Goal: Task Accomplishment & Management: Manage account settings

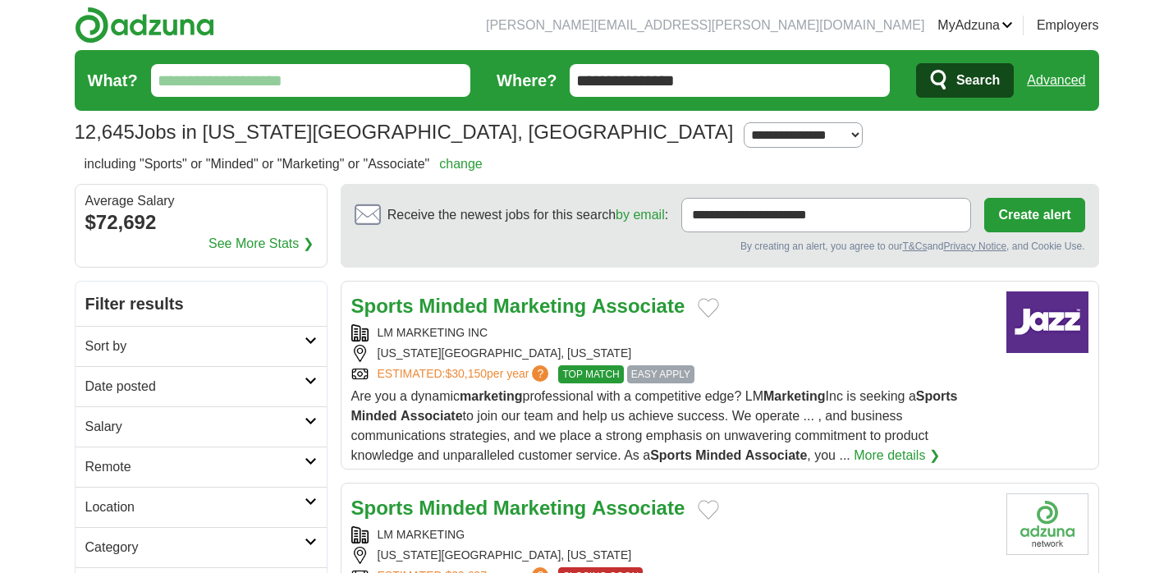
click at [0, 0] on link "Preferences" at bounding box center [0, 0] width 0 height 0
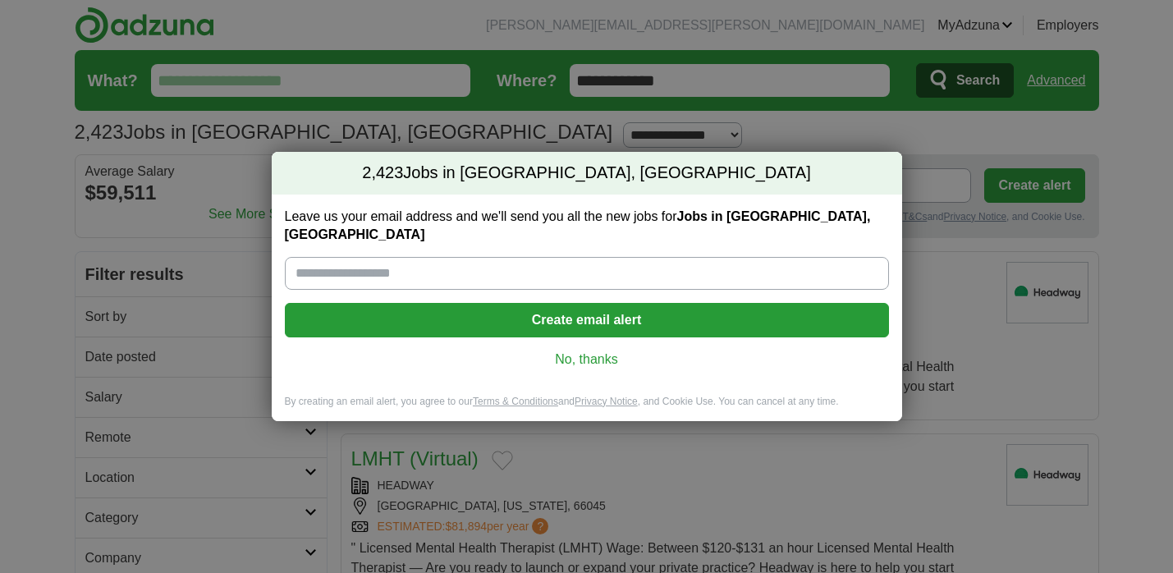
click at [595, 351] on link "No, thanks" at bounding box center [587, 360] width 578 height 18
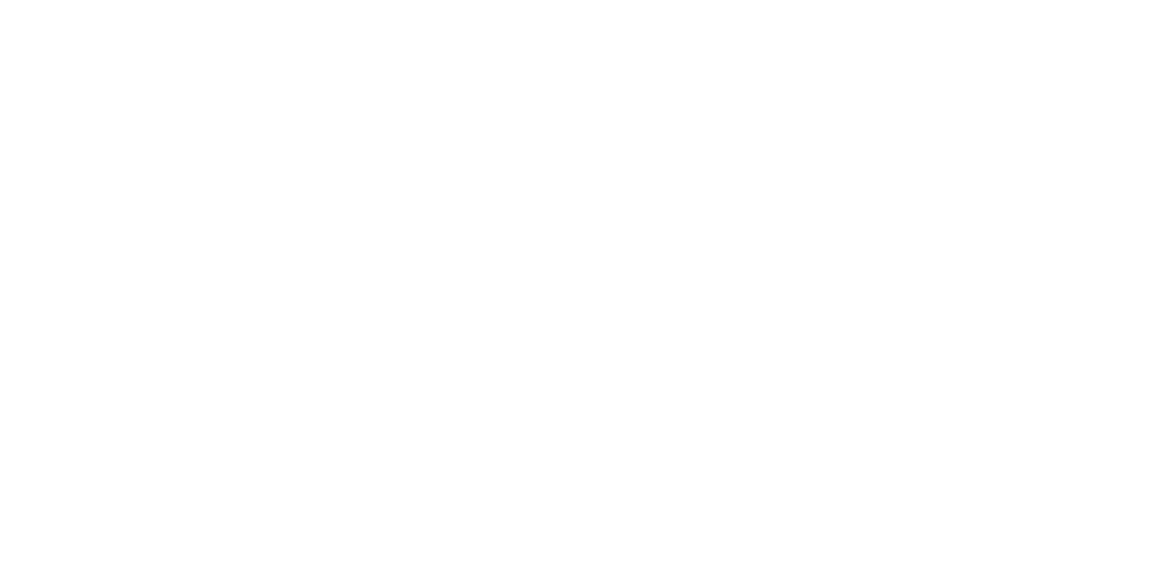
scroll to position [2419, 0]
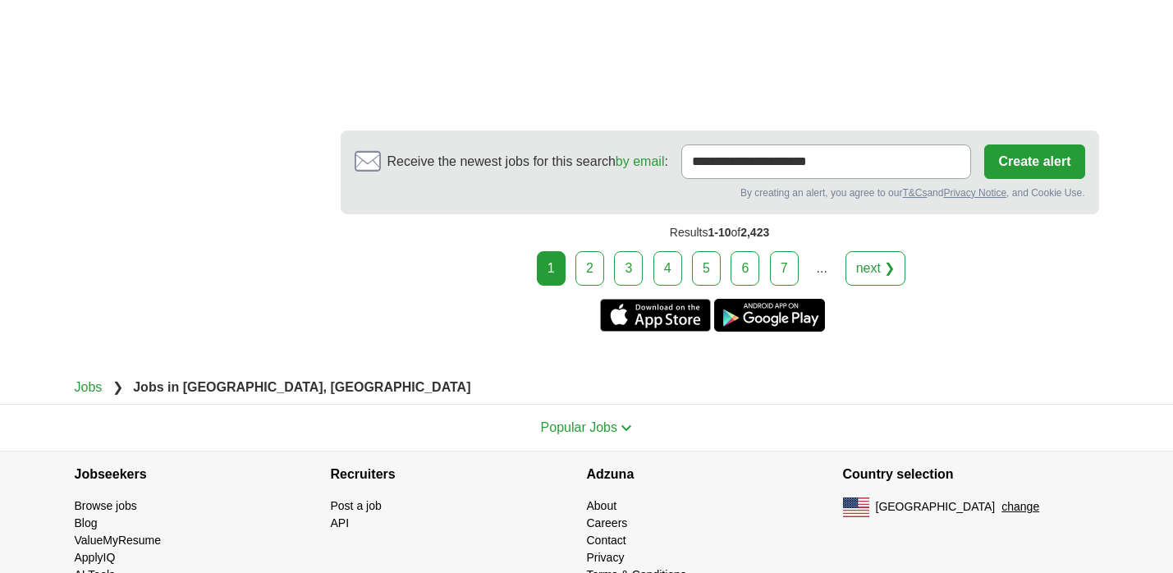
scroll to position [3069, 0]
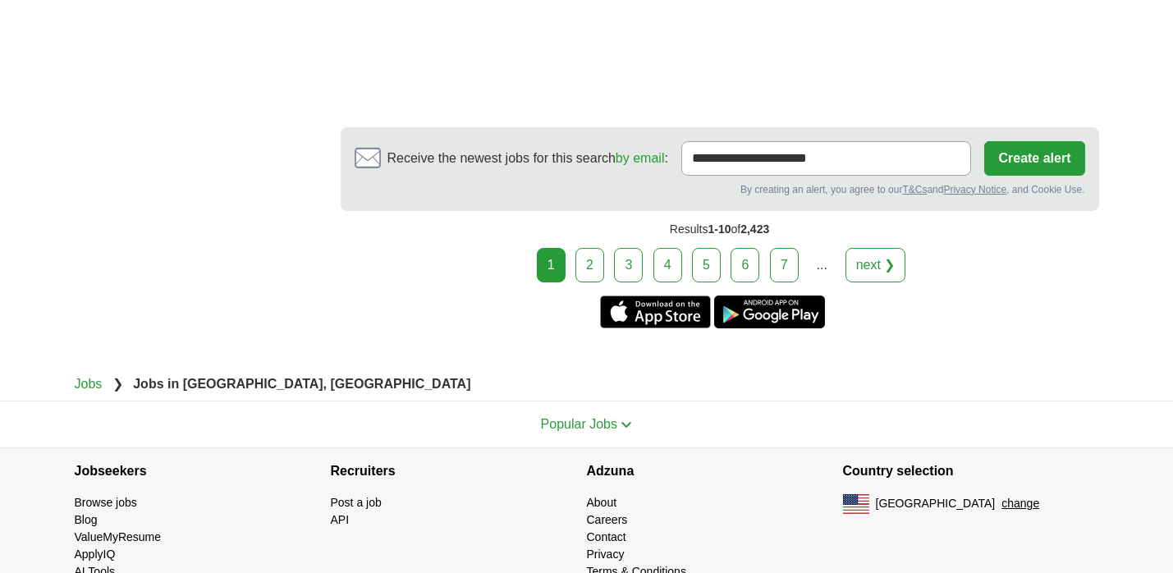
click at [598, 273] on link "2" at bounding box center [590, 265] width 29 height 34
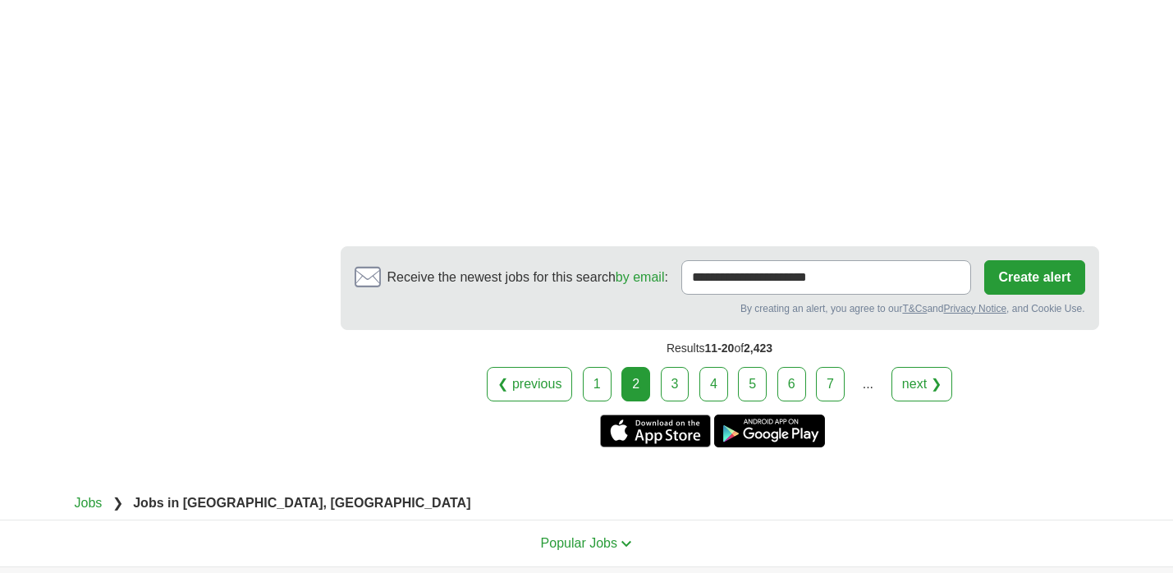
scroll to position [2929, 0]
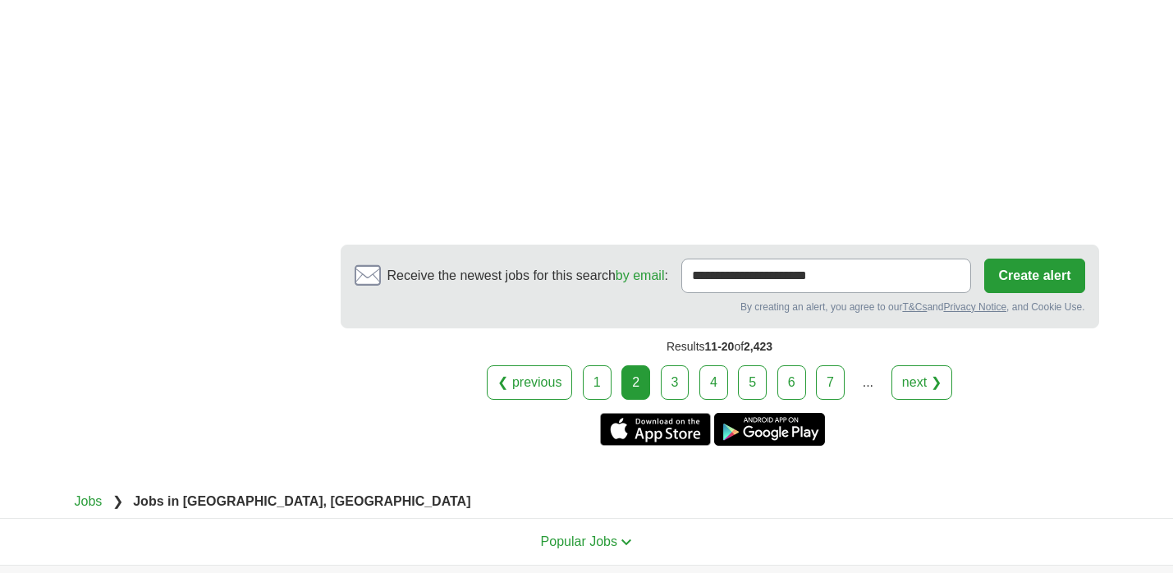
click at [946, 365] on link "next ❯" at bounding box center [922, 382] width 61 height 34
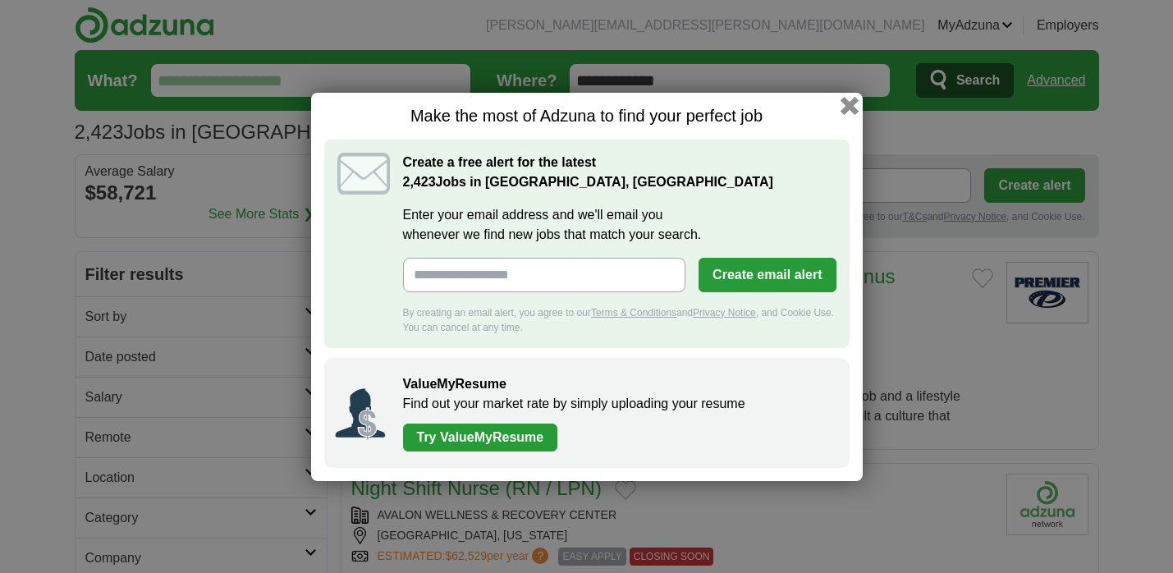
click at [847, 108] on button "button" at bounding box center [849, 105] width 18 height 18
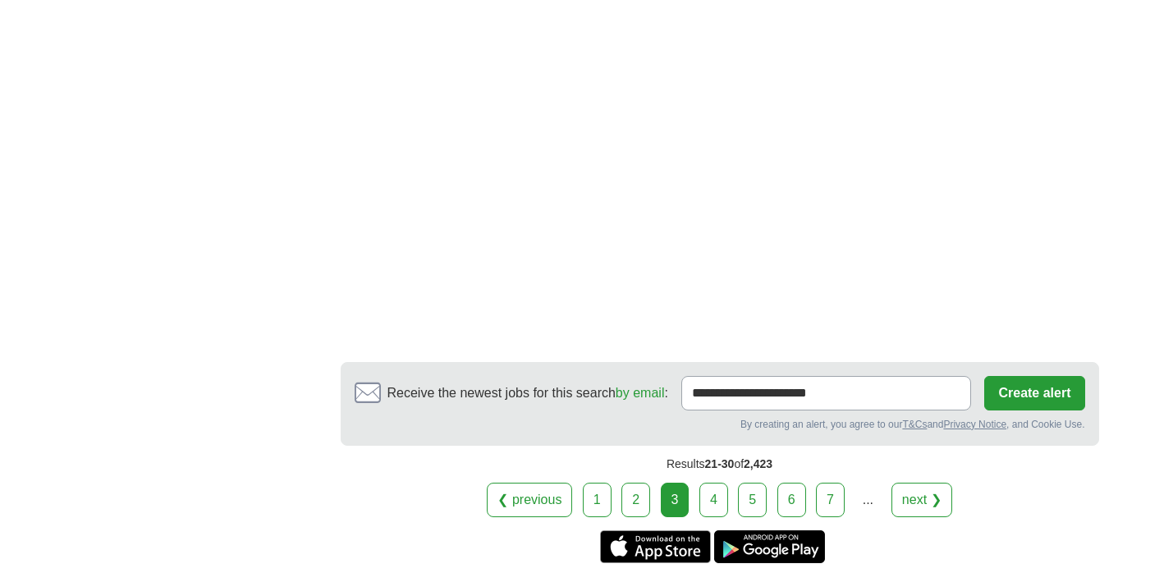
scroll to position [2811, 0]
click at [705, 482] on link "4" at bounding box center [713, 499] width 29 height 34
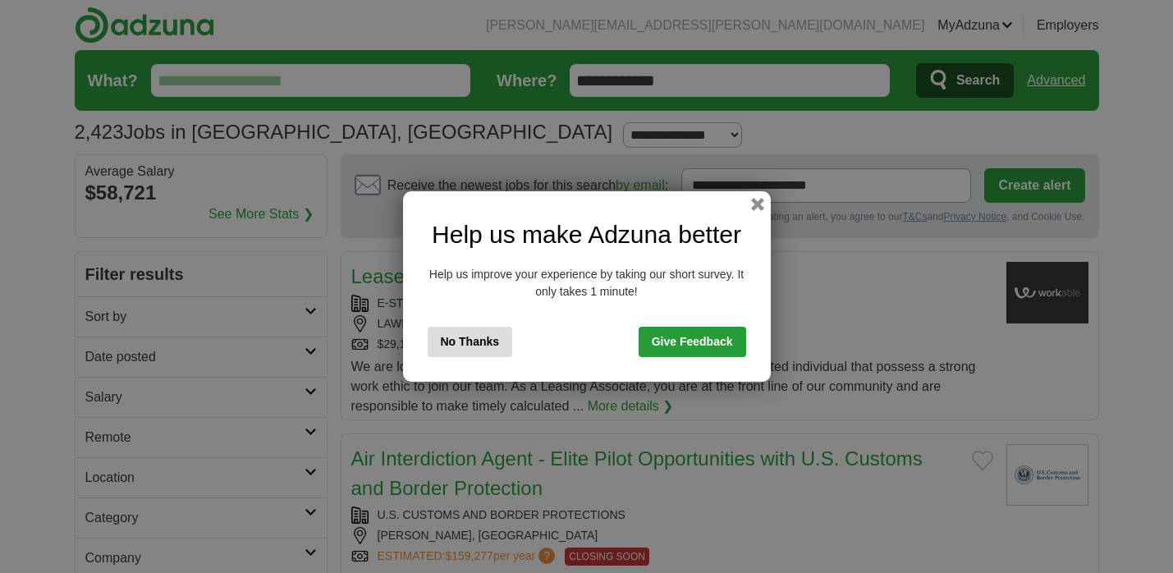
click at [489, 337] on button "No Thanks" at bounding box center [470, 342] width 85 height 30
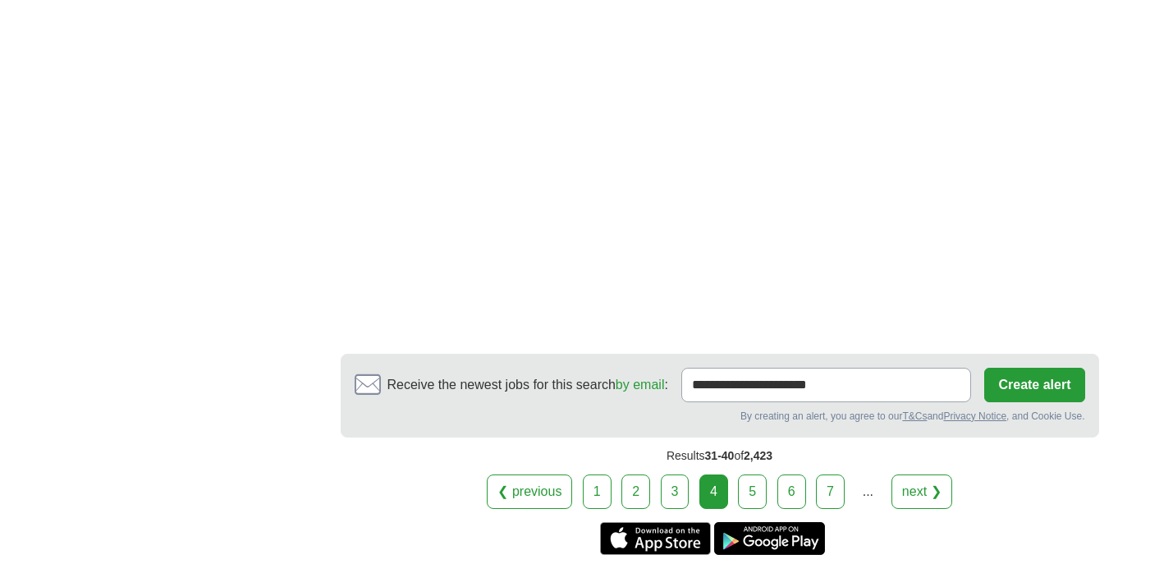
scroll to position [2850, 0]
click at [925, 474] on link "next ❯" at bounding box center [922, 491] width 61 height 34
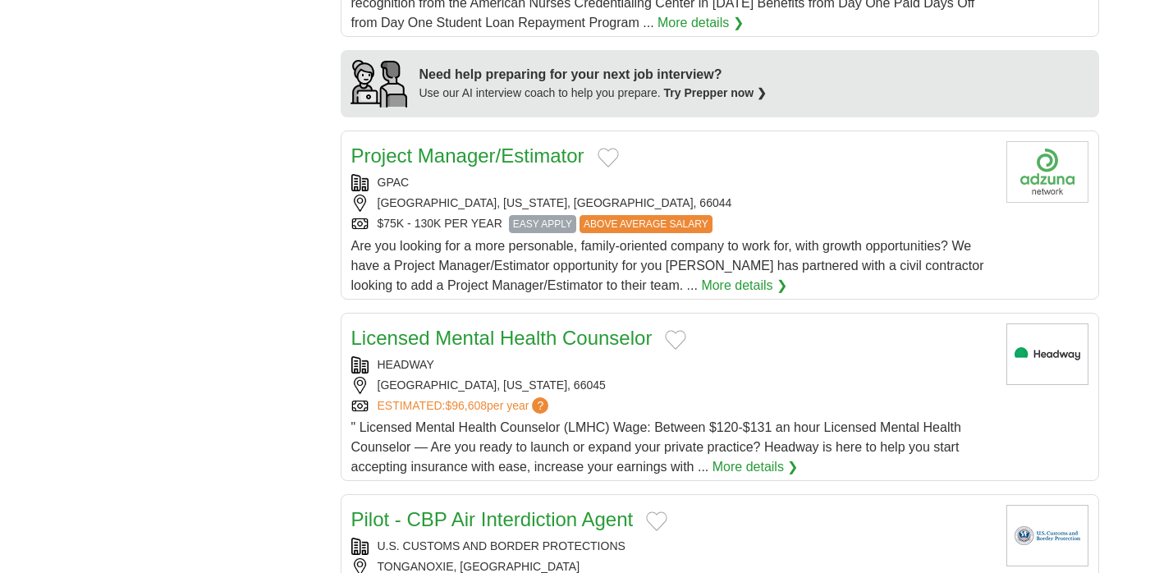
scroll to position [1363, 0]
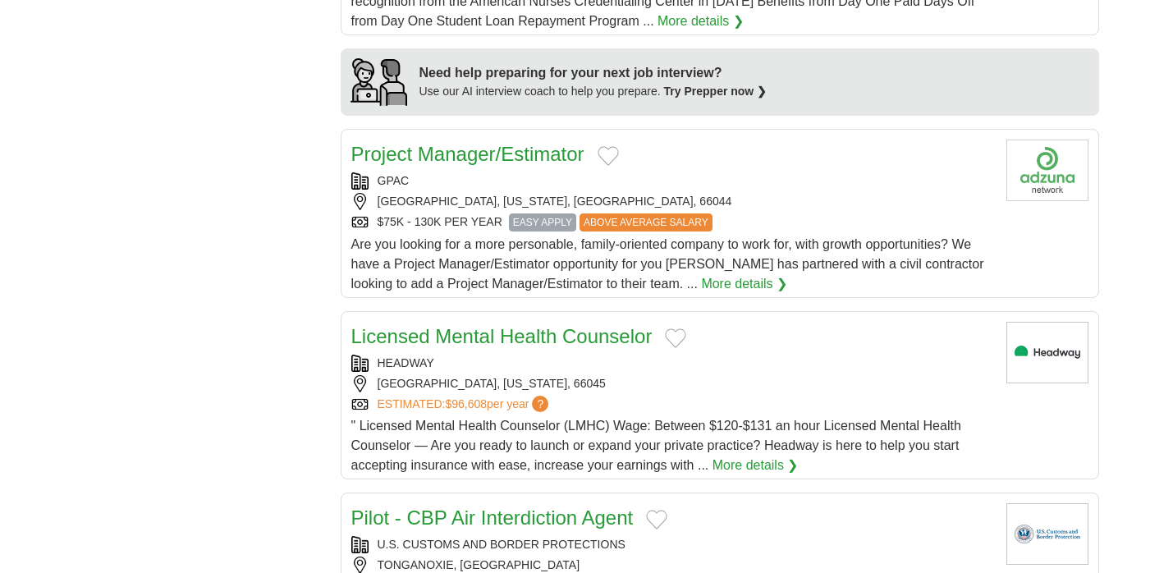
click at [701, 286] on link "More details ❯" at bounding box center [744, 284] width 86 height 20
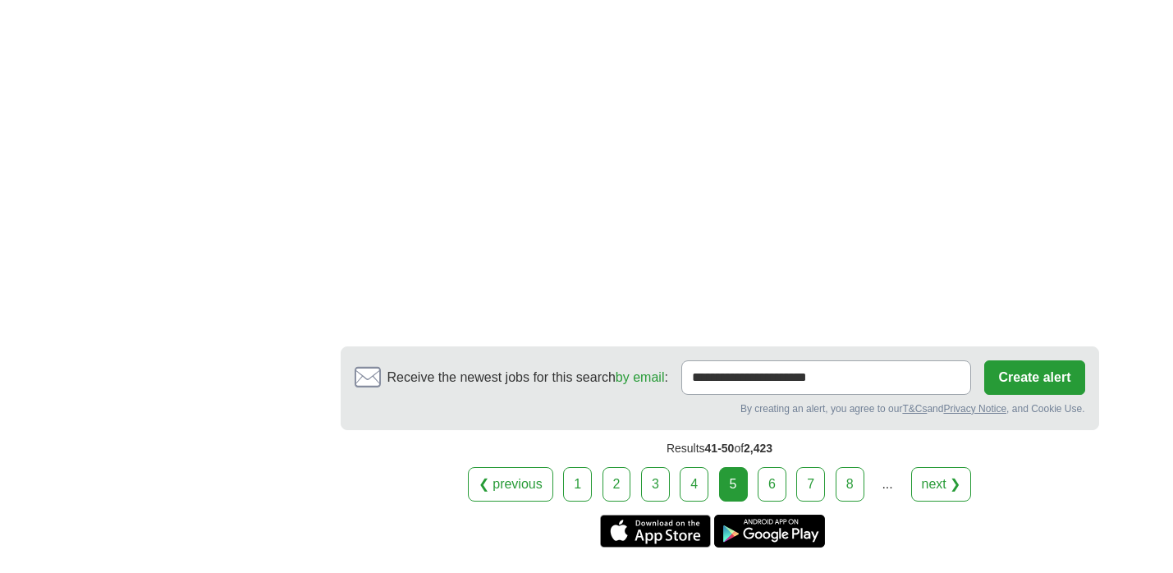
scroll to position [2777, 0]
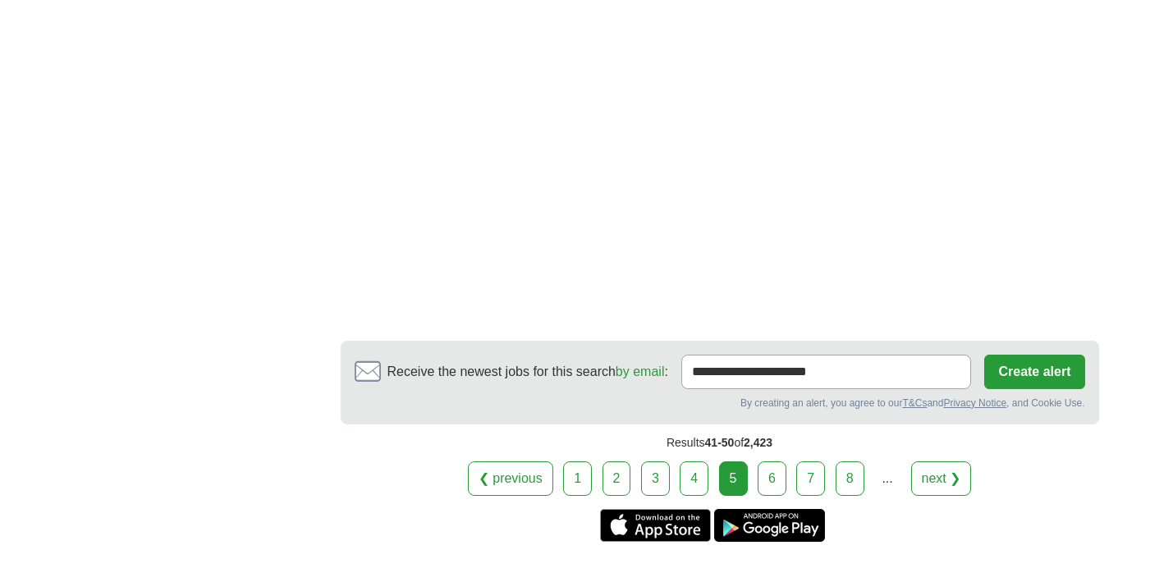
click at [952, 479] on link "next ❯" at bounding box center [941, 478] width 61 height 34
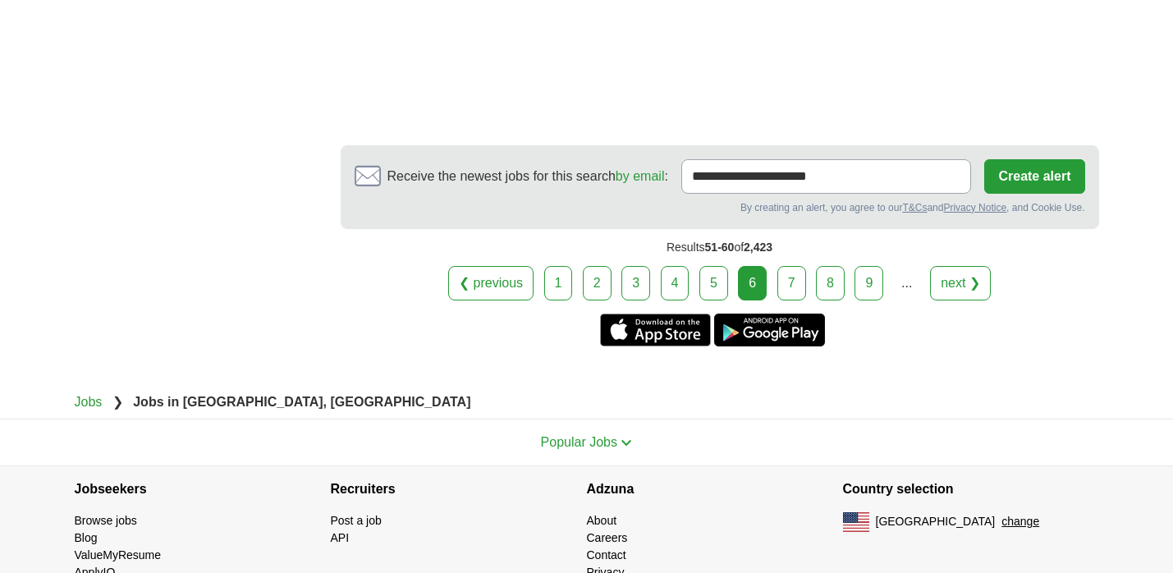
scroll to position [3061, 0]
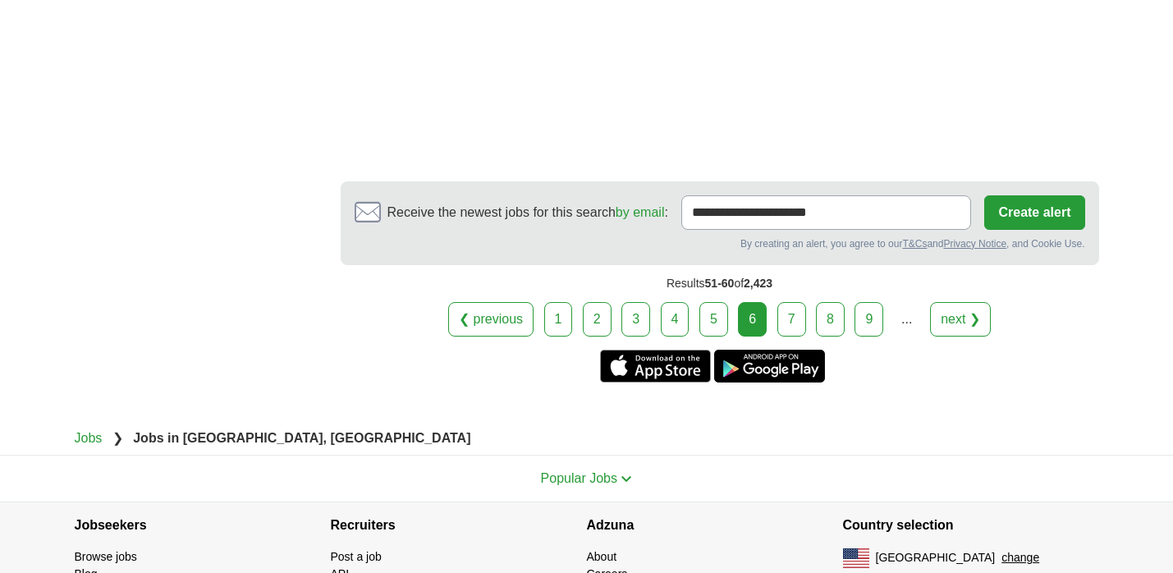
click at [966, 337] on link "next ❯" at bounding box center [960, 319] width 61 height 34
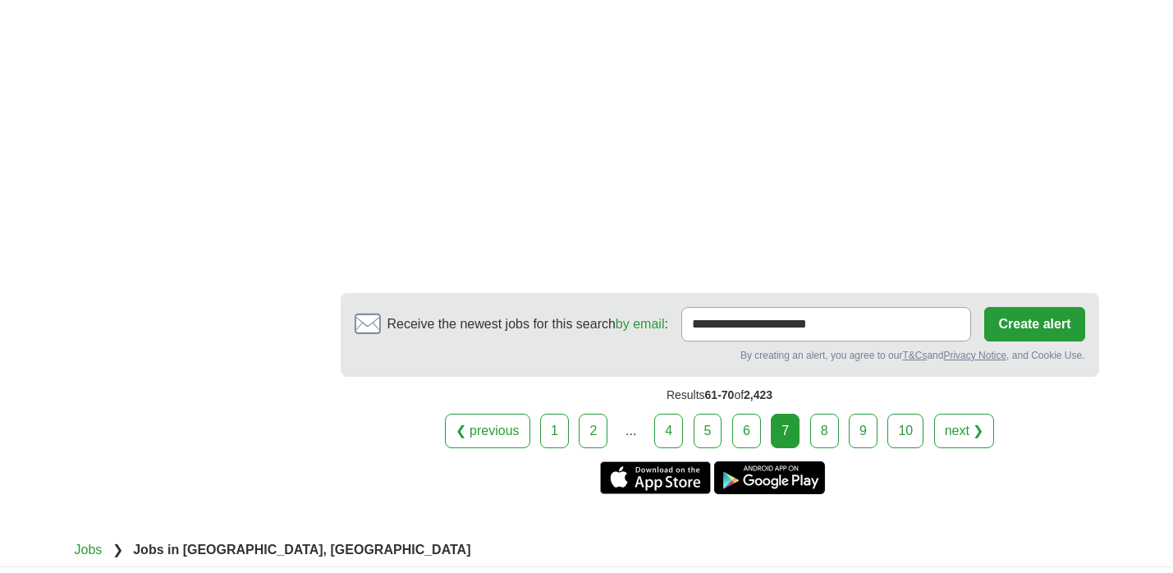
scroll to position [3097, 0]
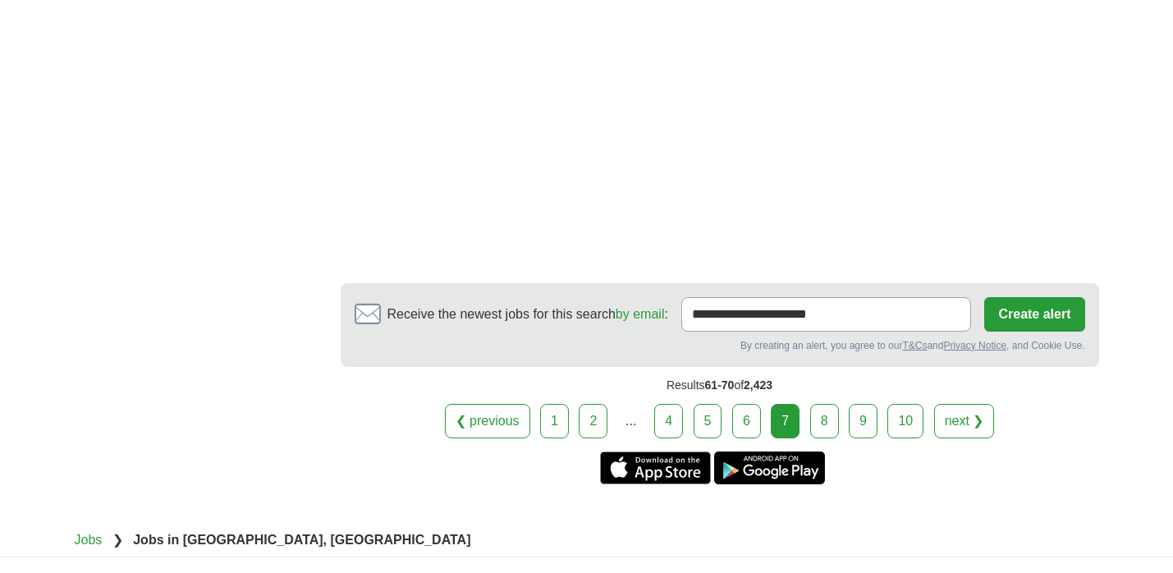
click at [822, 433] on link "8" at bounding box center [824, 421] width 29 height 34
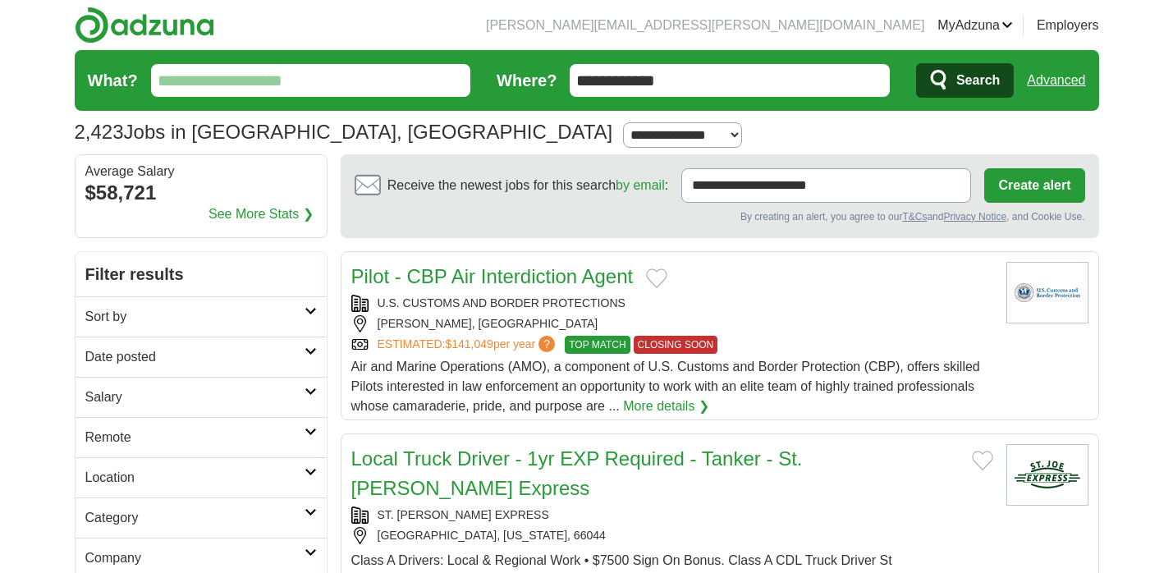
click at [974, 25] on link "MyAdzuna" at bounding box center [976, 26] width 76 height 20
click at [0, 0] on link "Alerts" at bounding box center [0, 0] width 0 height 0
